Goal: Navigation & Orientation: Understand site structure

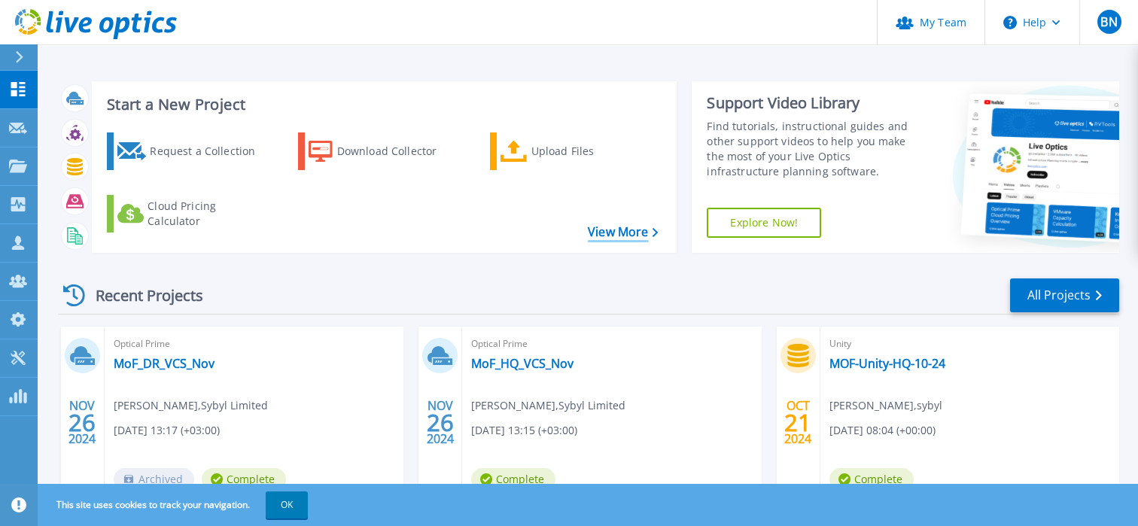
click at [596, 227] on link "View More" at bounding box center [623, 232] width 70 height 14
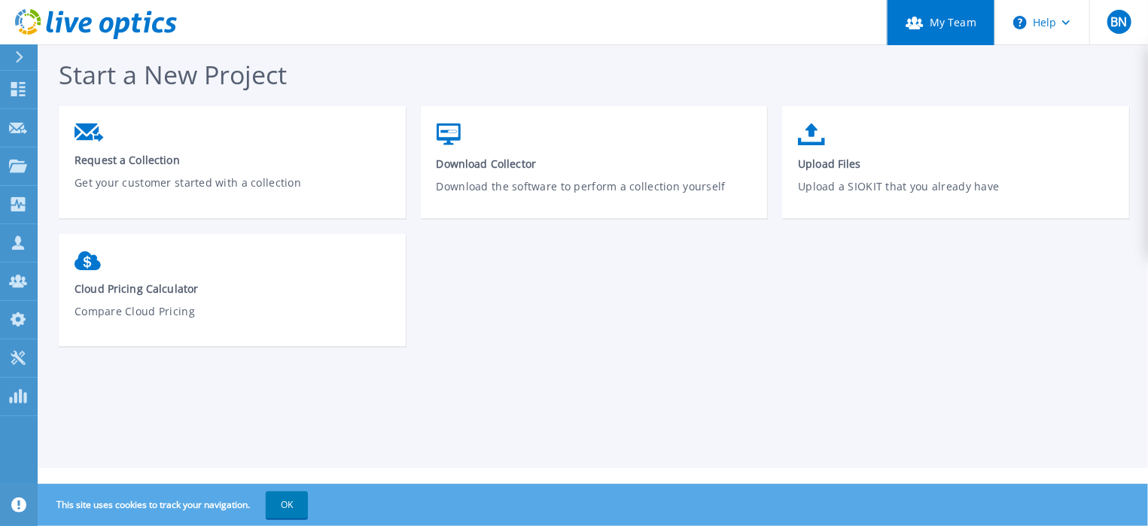
click at [935, 17] on link "My Team" at bounding box center [941, 22] width 108 height 45
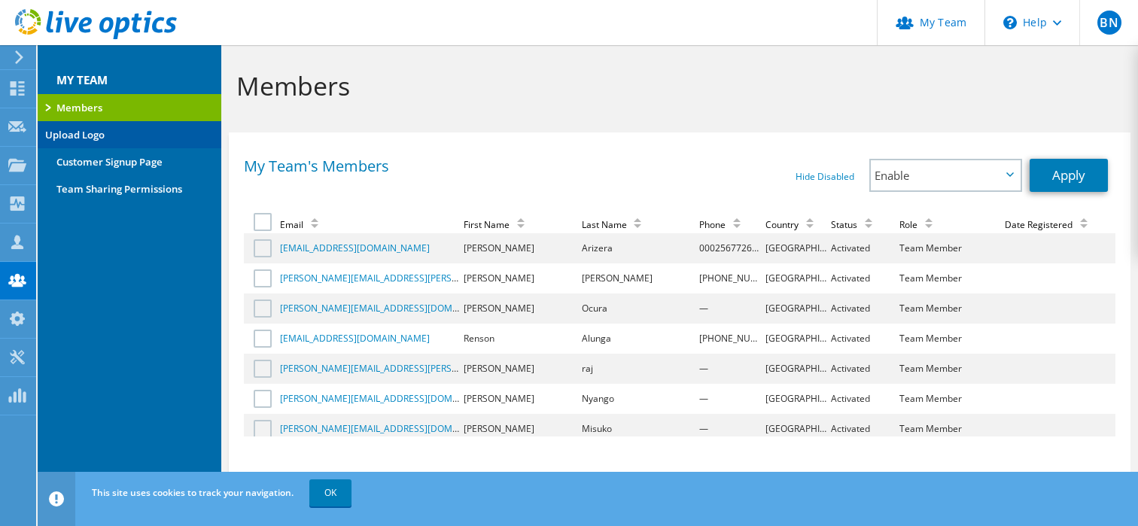
click at [121, 132] on link "Upload Logo" at bounding box center [130, 134] width 184 height 27
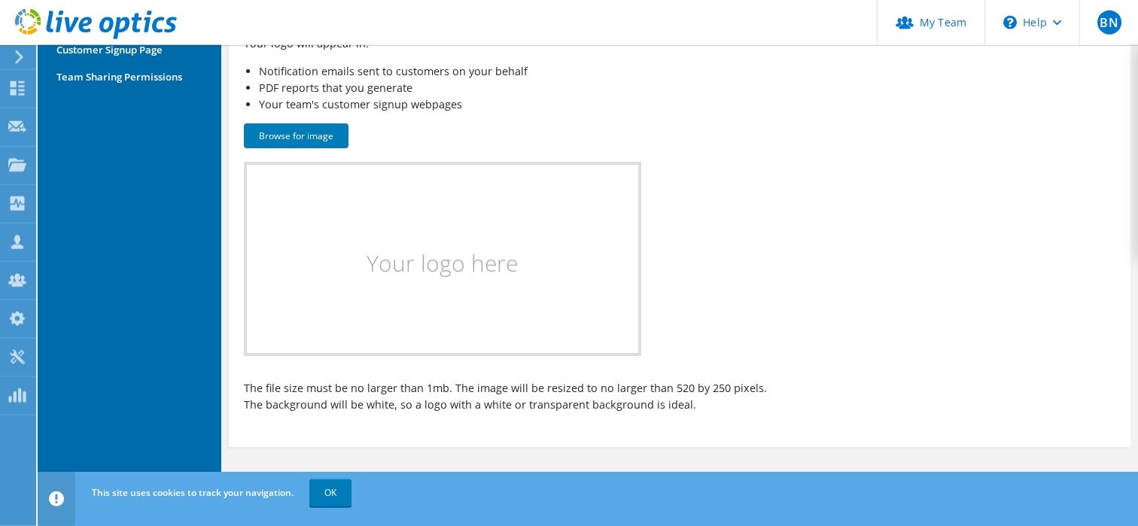
scroll to position [121, 0]
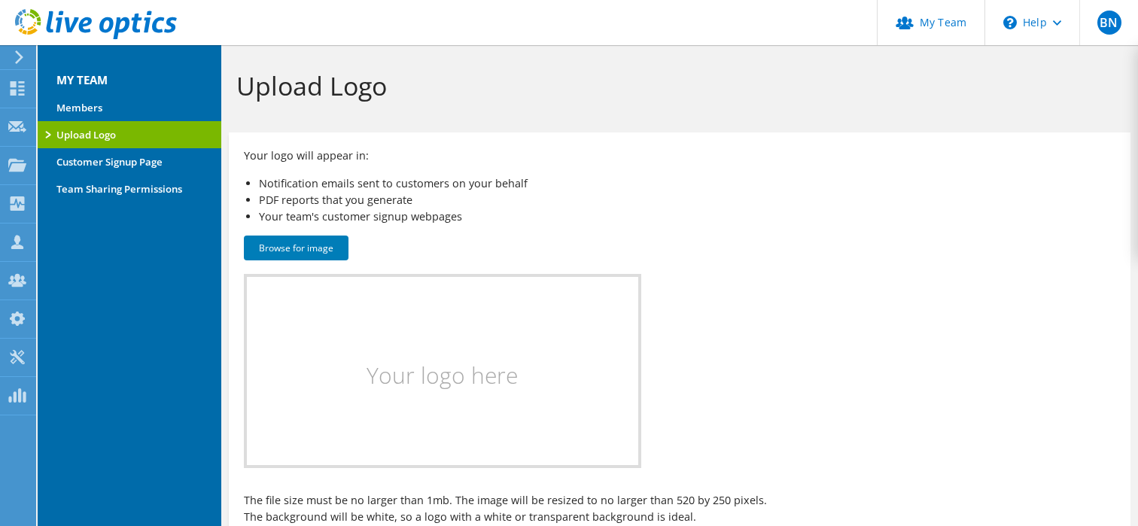
scroll to position [122, 0]
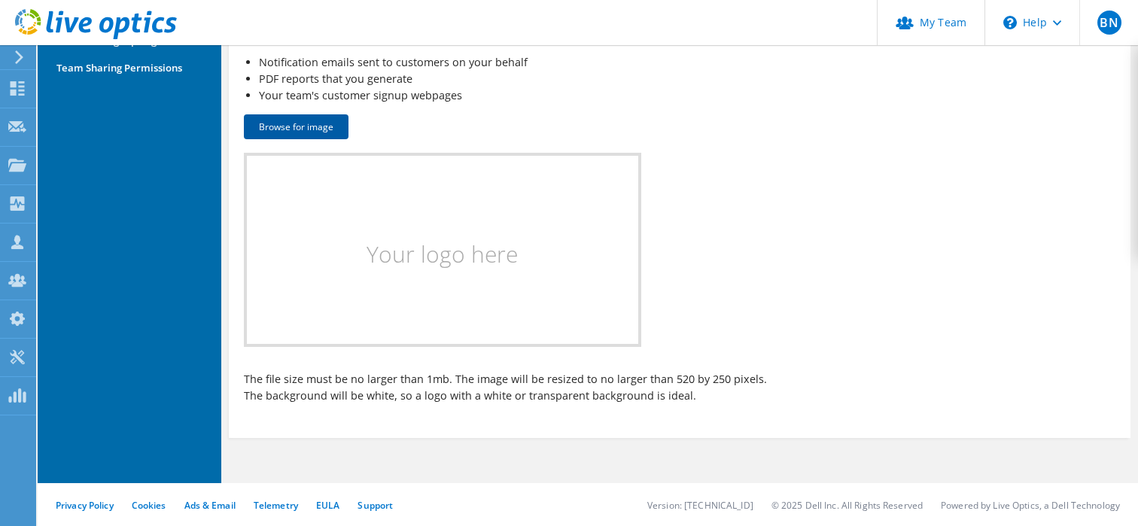
scroll to position [122, 0]
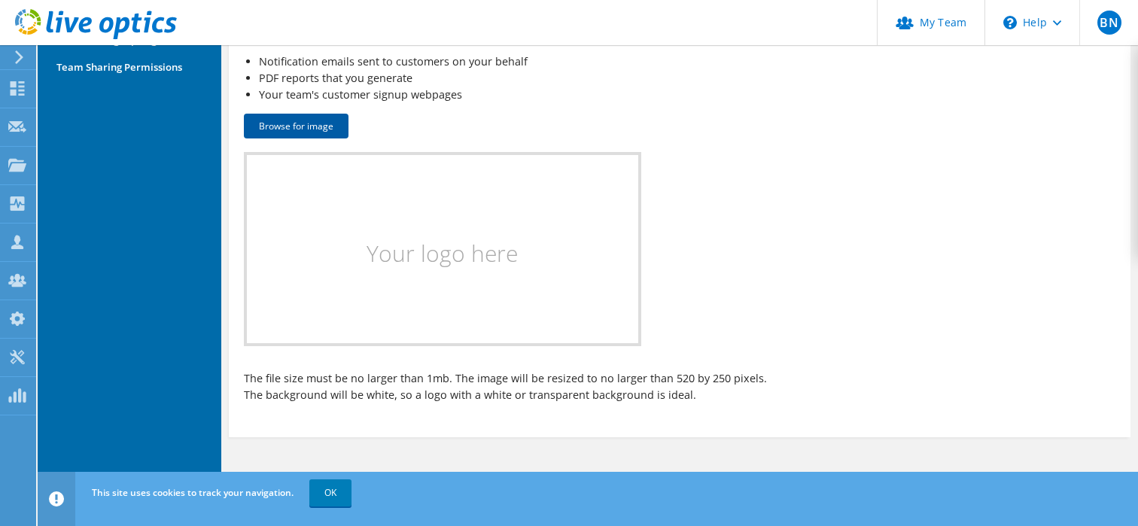
click at [315, 129] on button "Browse for image" at bounding box center [296, 126] width 105 height 25
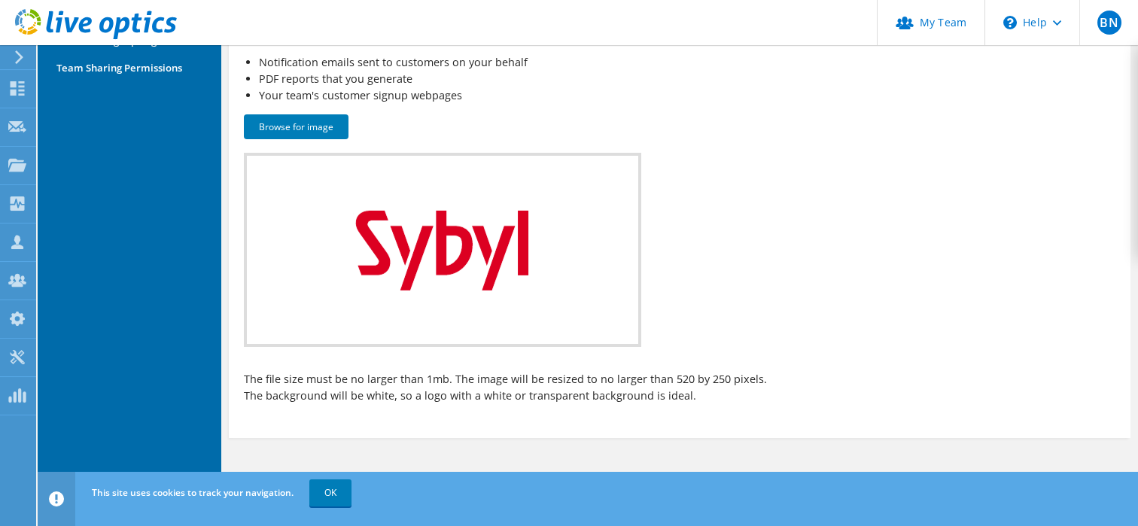
scroll to position [0, 0]
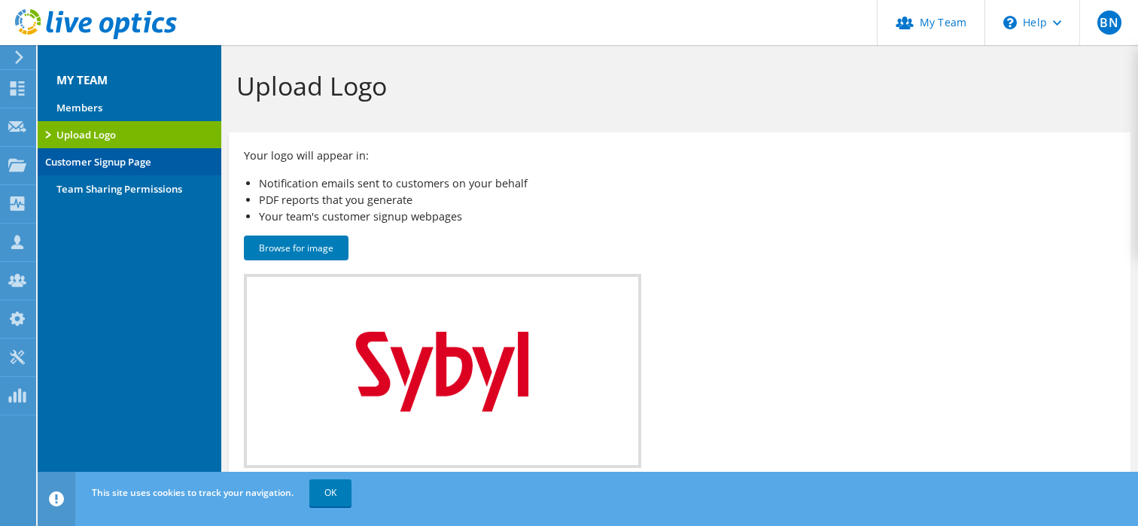
click at [120, 150] on link "Customer Signup Page" at bounding box center [130, 161] width 184 height 27
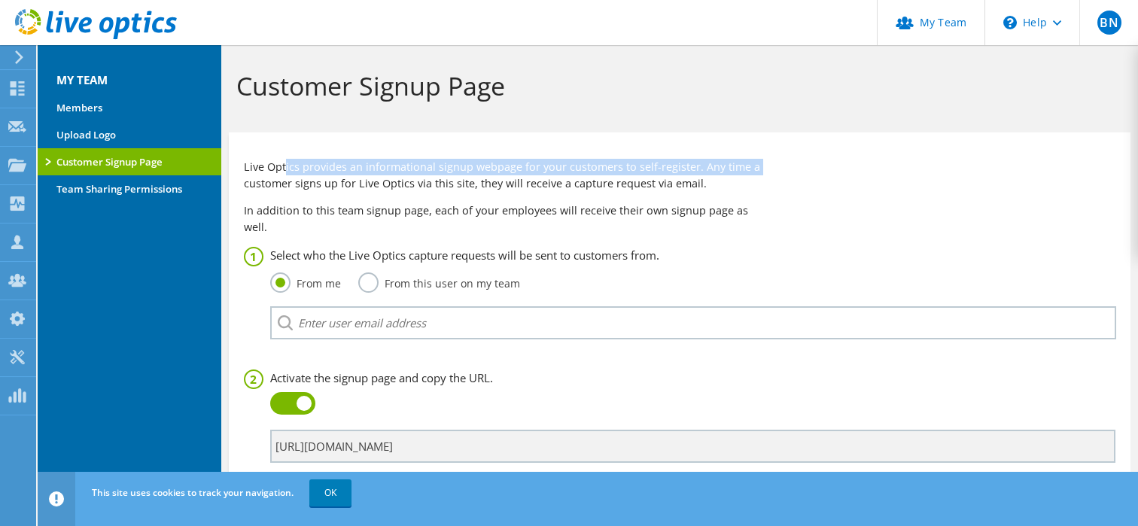
drag, startPoint x: 323, startPoint y: 165, endPoint x: 784, endPoint y: 165, distance: 460.7
click at [784, 165] on div "Live Optics provides an informational signup webpage for your customers to self…" at bounding box center [680, 342] width 872 height 367
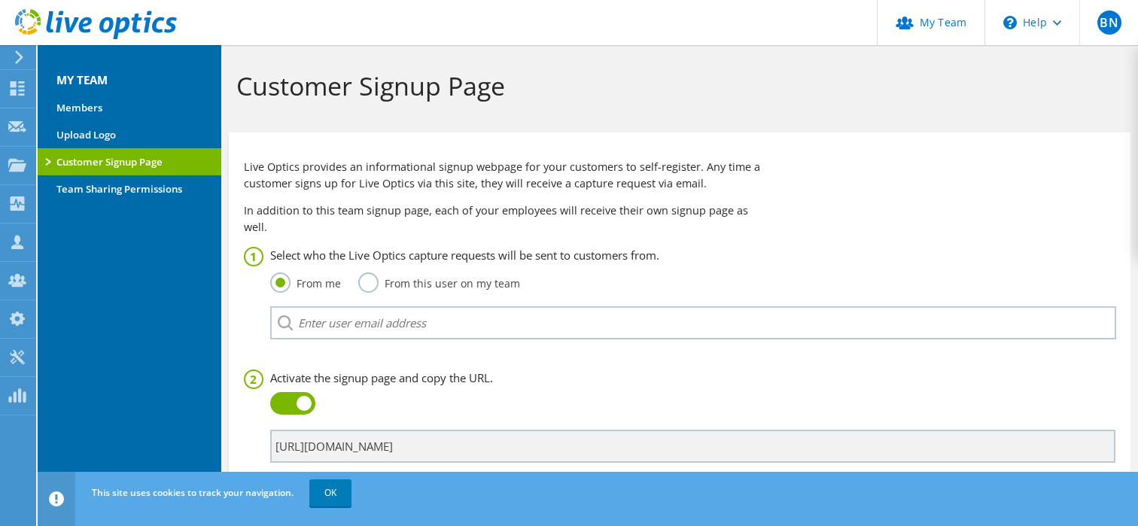
click at [778, 172] on div "Live Optics provides an informational signup webpage for your customers to self…" at bounding box center [680, 342] width 872 height 367
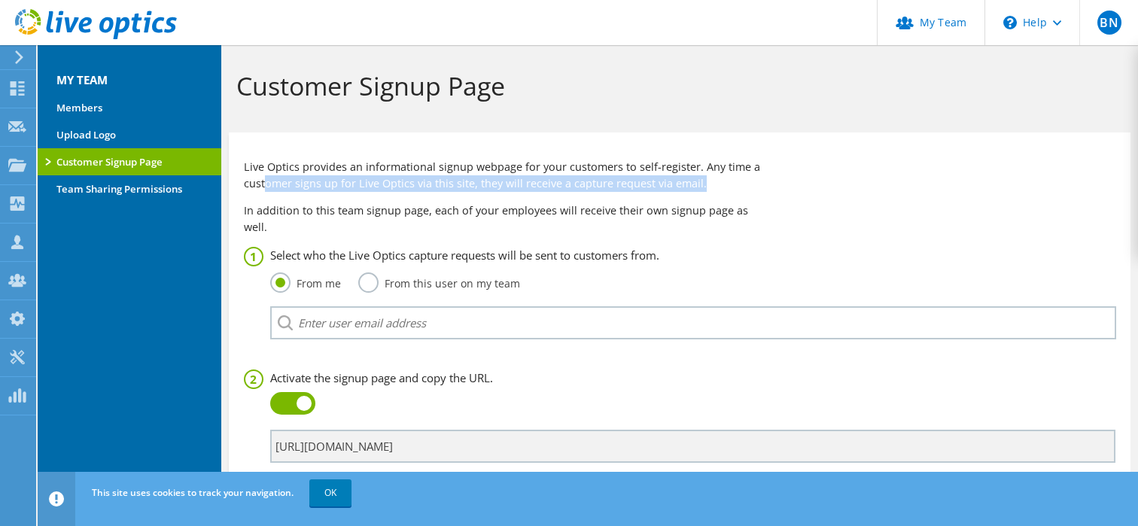
drag, startPoint x: 264, startPoint y: 178, endPoint x: 737, endPoint y: 187, distance: 472.9
click at [733, 187] on p "Live Optics provides an informational signup webpage for your customers to self…" at bounding box center [507, 175] width 527 height 33
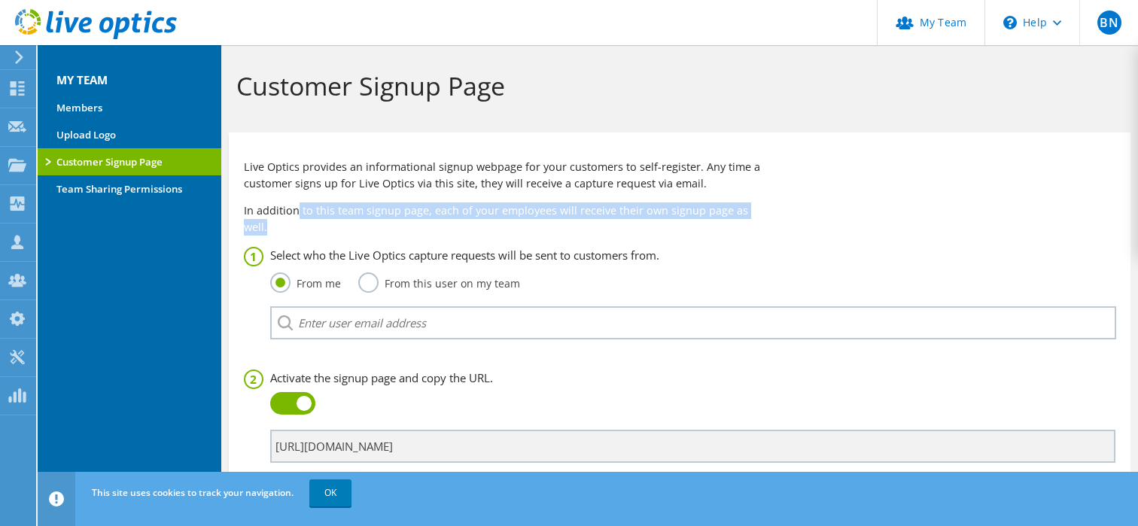
drag, startPoint x: 301, startPoint y: 208, endPoint x: 842, endPoint y: 209, distance: 540.6
click at [824, 208] on div "Live Optics provides an informational signup webpage for your customers to self…" at bounding box center [680, 342] width 872 height 367
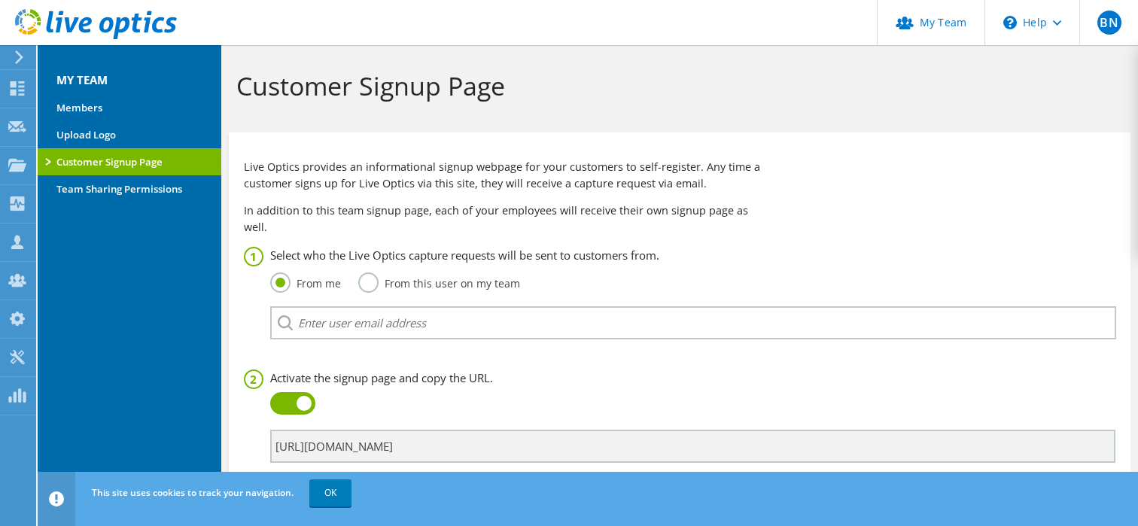
click at [842, 209] on div "Live Optics provides an informational signup webpage for your customers to self…" at bounding box center [680, 342] width 872 height 367
click at [797, 219] on div "Live Optics provides an informational signup webpage for your customers to self…" at bounding box center [680, 342] width 872 height 367
click at [123, 185] on link "Team Sharing Permissions" at bounding box center [130, 188] width 184 height 27
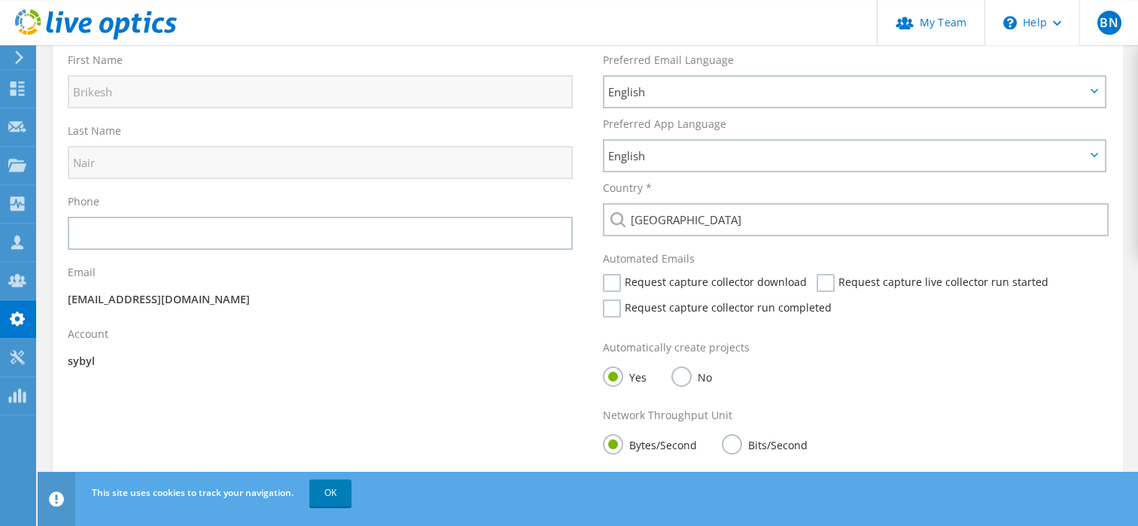
scroll to position [90, 0]
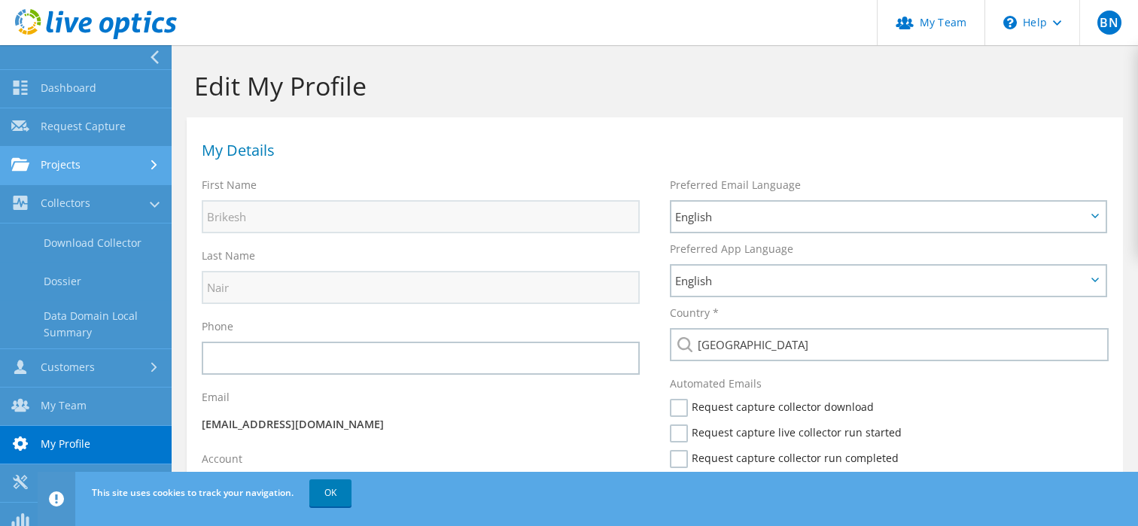
click at [133, 164] on link "Projects" at bounding box center [86, 166] width 172 height 38
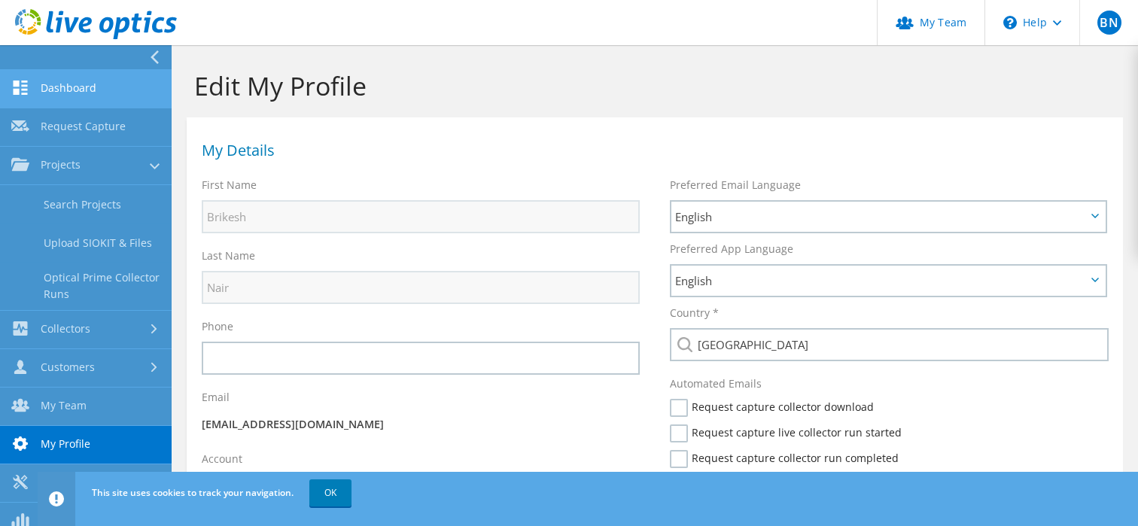
click at [63, 84] on link "Dashboard" at bounding box center [86, 89] width 172 height 38
